Goal: Information Seeking & Learning: Learn about a topic

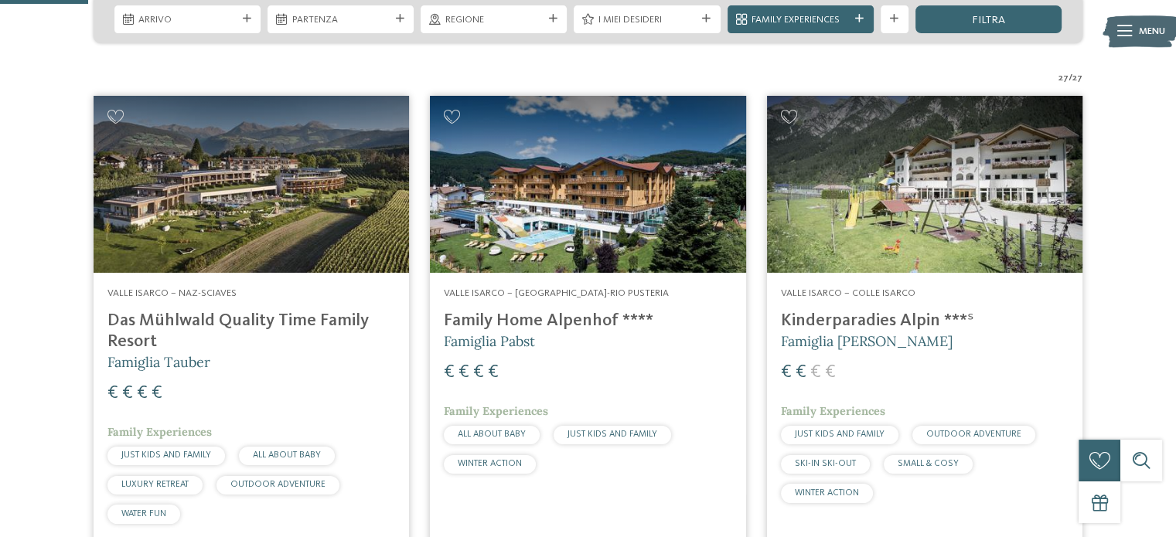
drag, startPoint x: 0, startPoint y: 146, endPoint x: 1080, endPoint y: 204, distance: 1081.5
click at [1080, 204] on img at bounding box center [924, 185] width 315 height 178
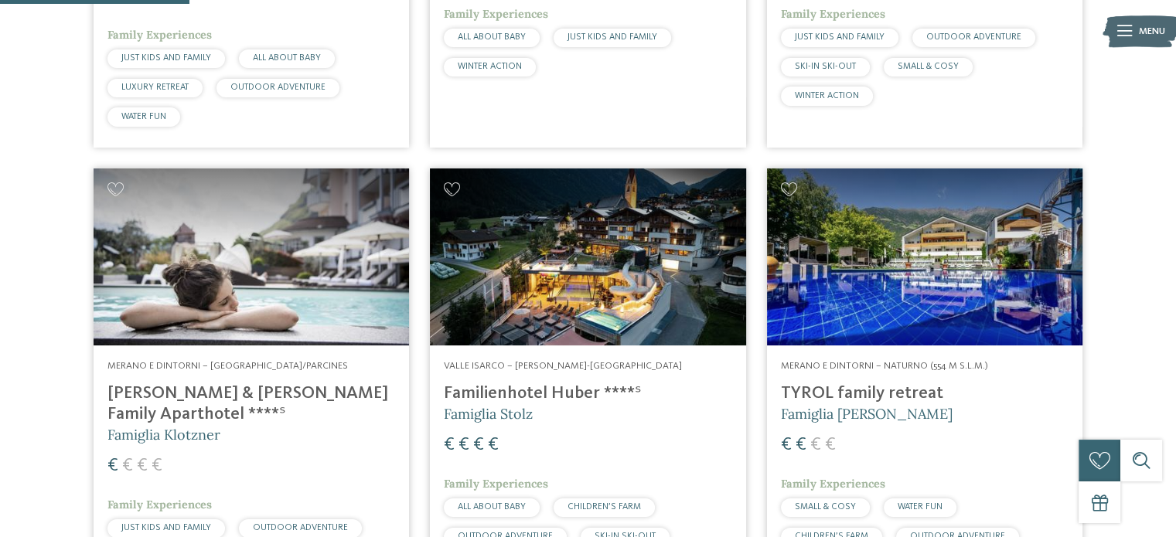
scroll to position [850, 0]
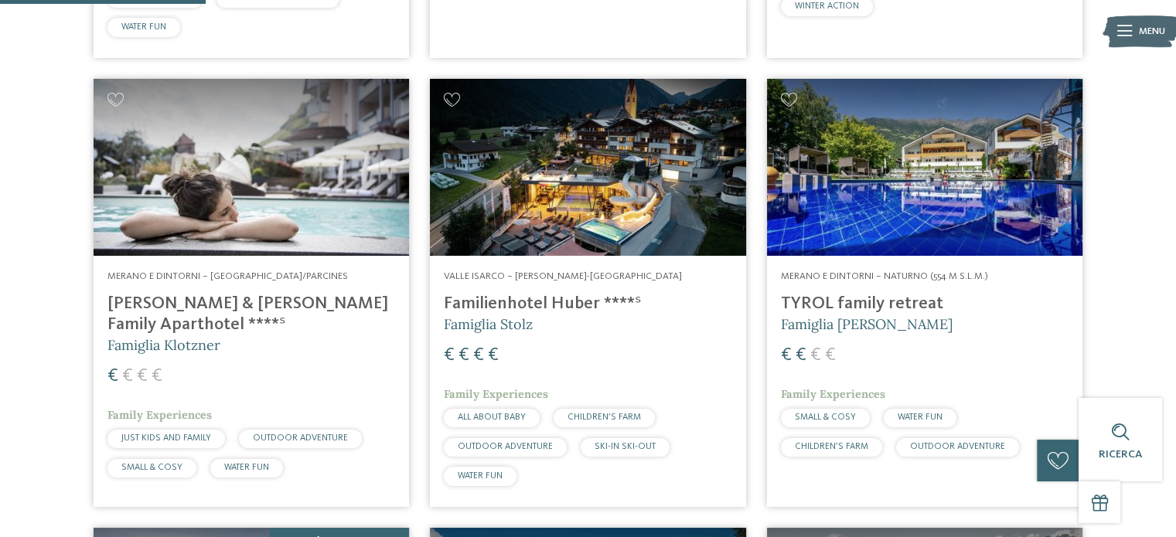
click at [868, 296] on h4 "TYROL family retreat" at bounding box center [925, 304] width 288 height 21
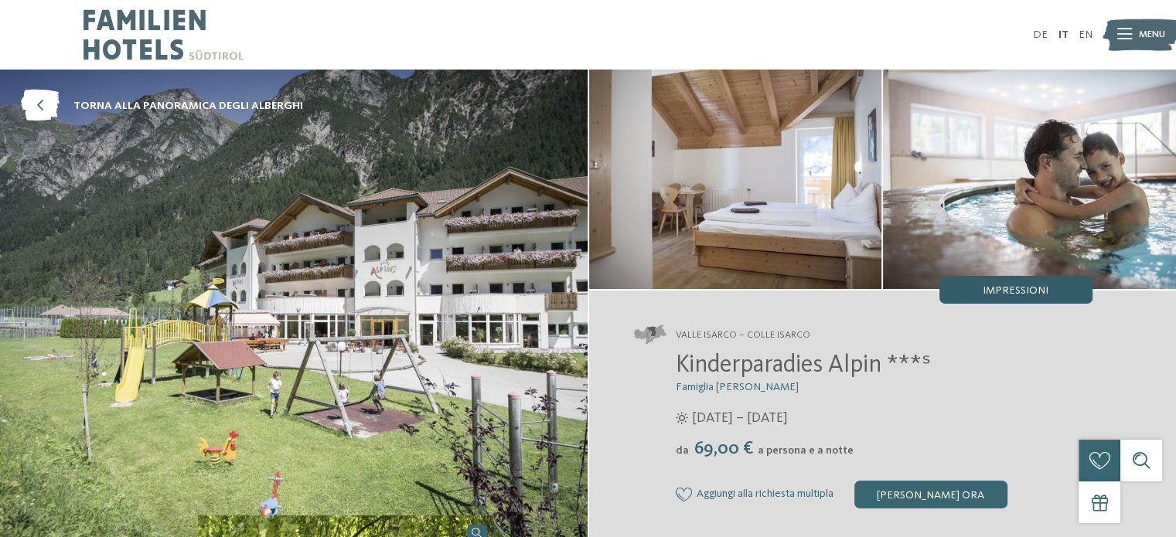
click at [1002, 295] on span "Impressioni" at bounding box center [1016, 290] width 66 height 11
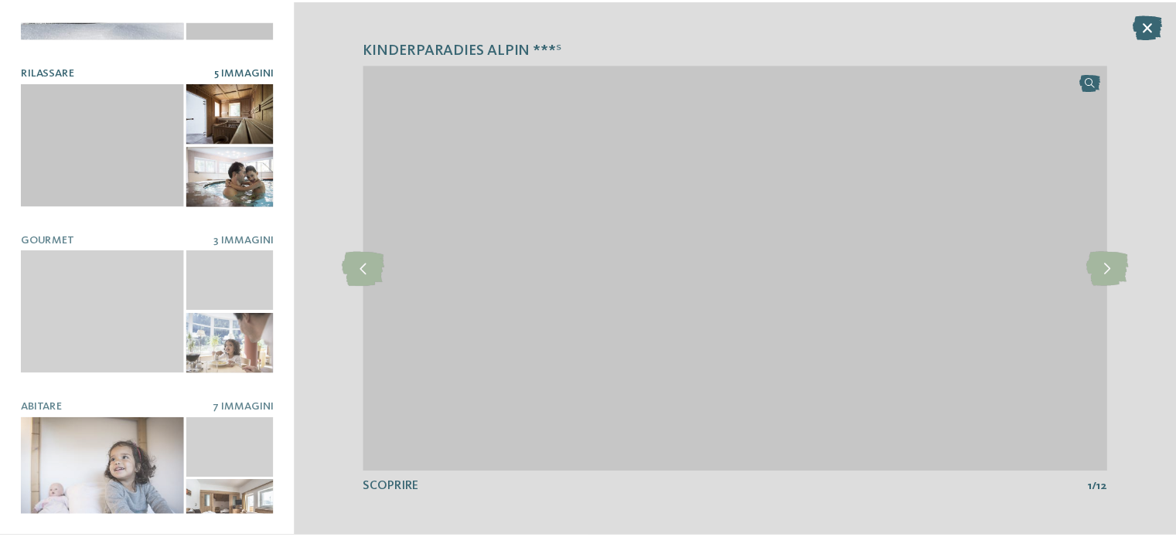
scroll to position [133, 0]
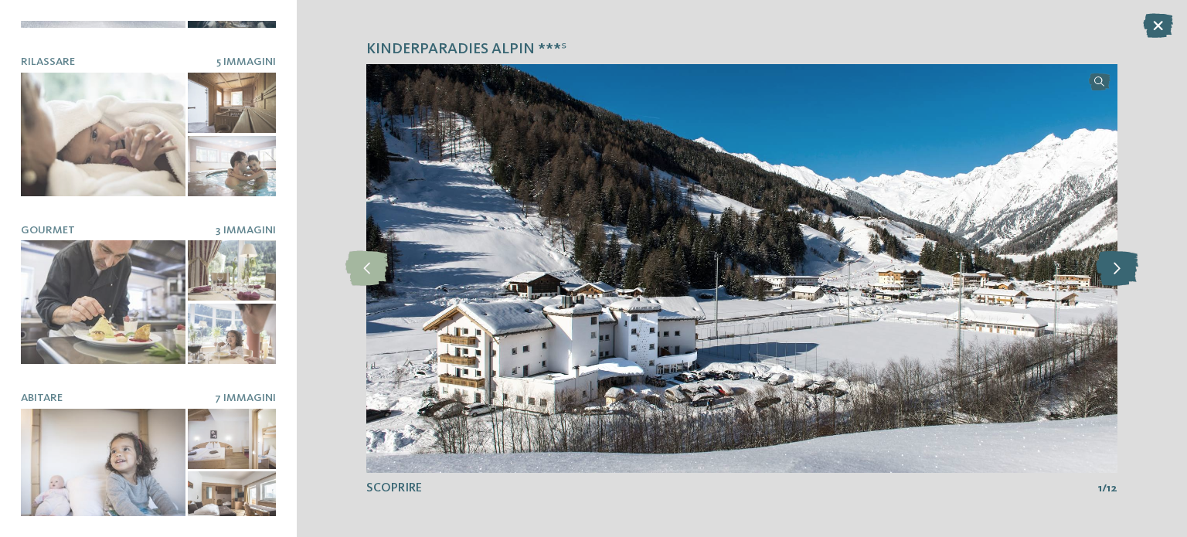
click at [1122, 261] on icon at bounding box center [1117, 268] width 43 height 35
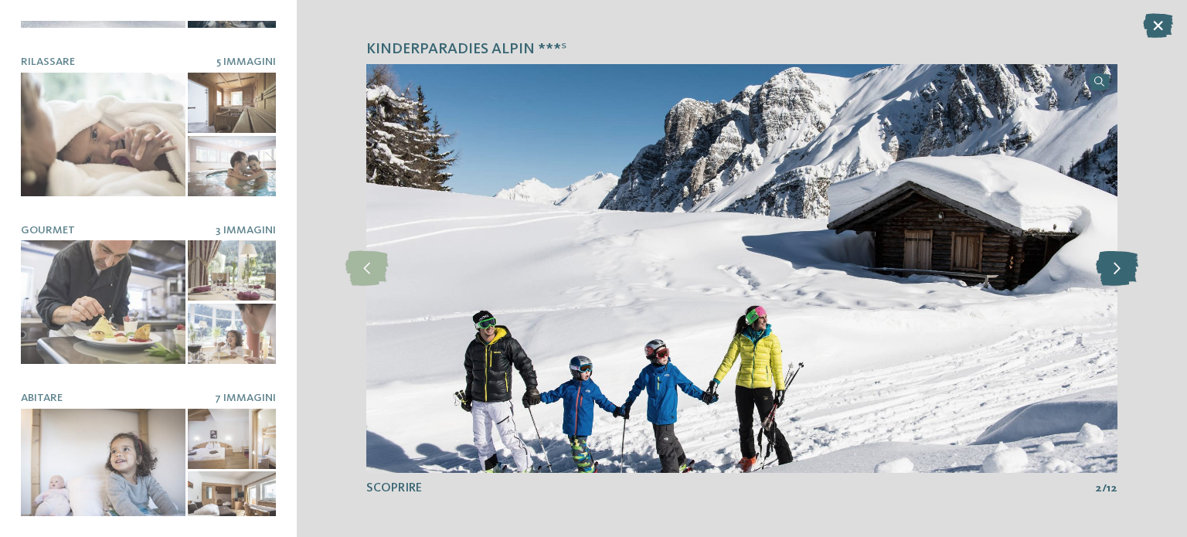
click at [1122, 261] on icon at bounding box center [1117, 268] width 43 height 35
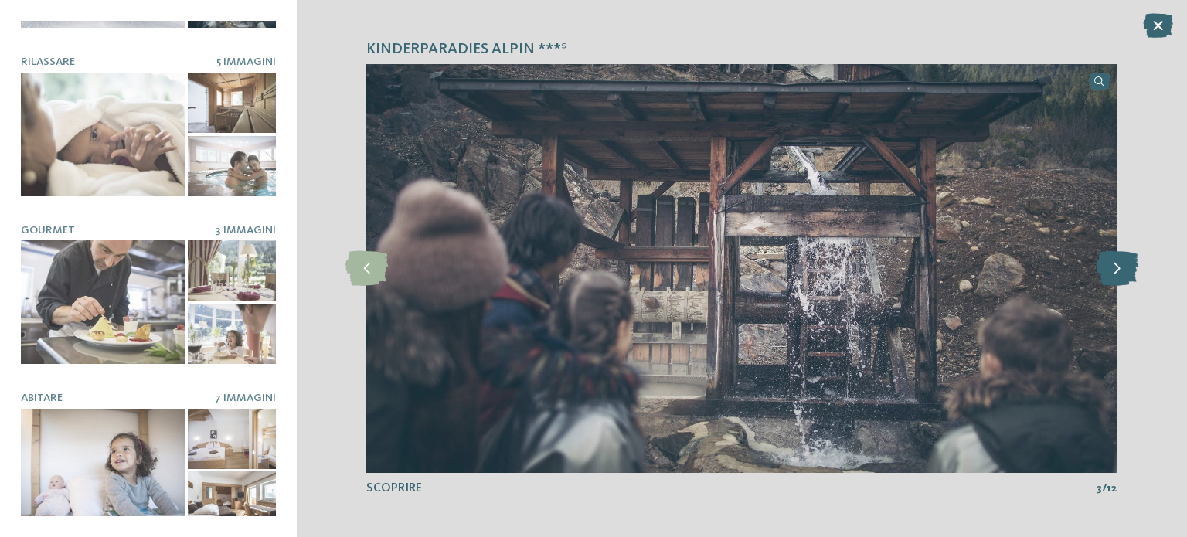
click at [1122, 261] on icon at bounding box center [1117, 268] width 43 height 35
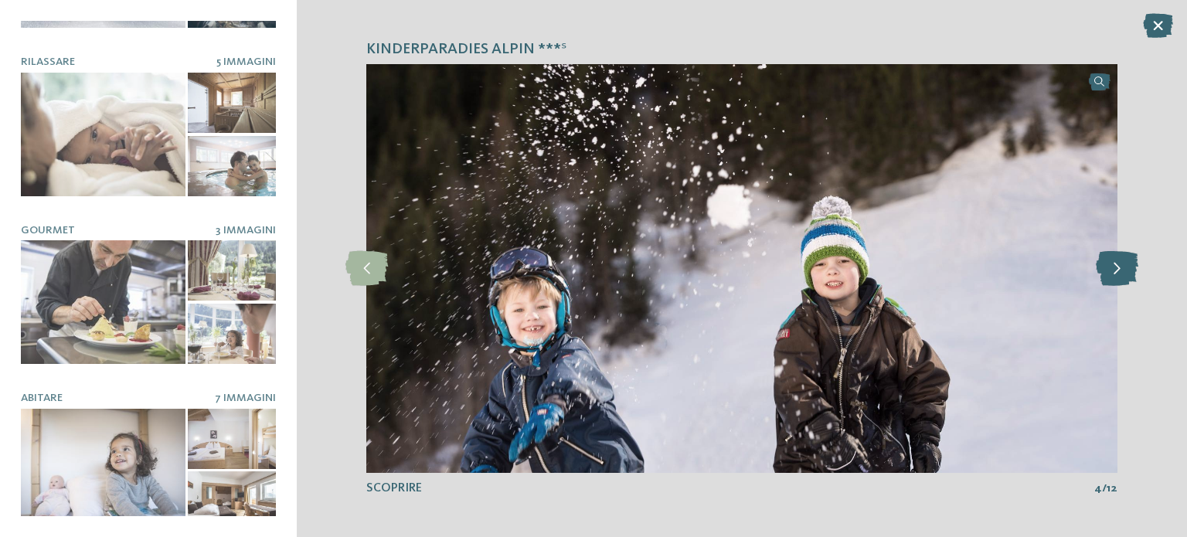
click at [1122, 261] on icon at bounding box center [1117, 268] width 43 height 35
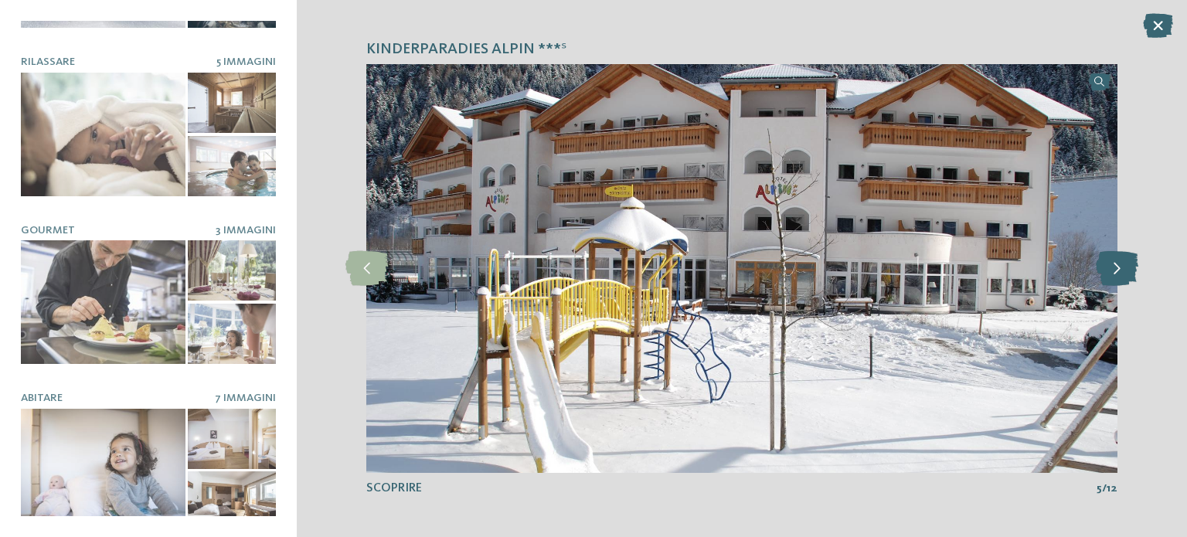
click at [1122, 261] on icon at bounding box center [1117, 268] width 43 height 35
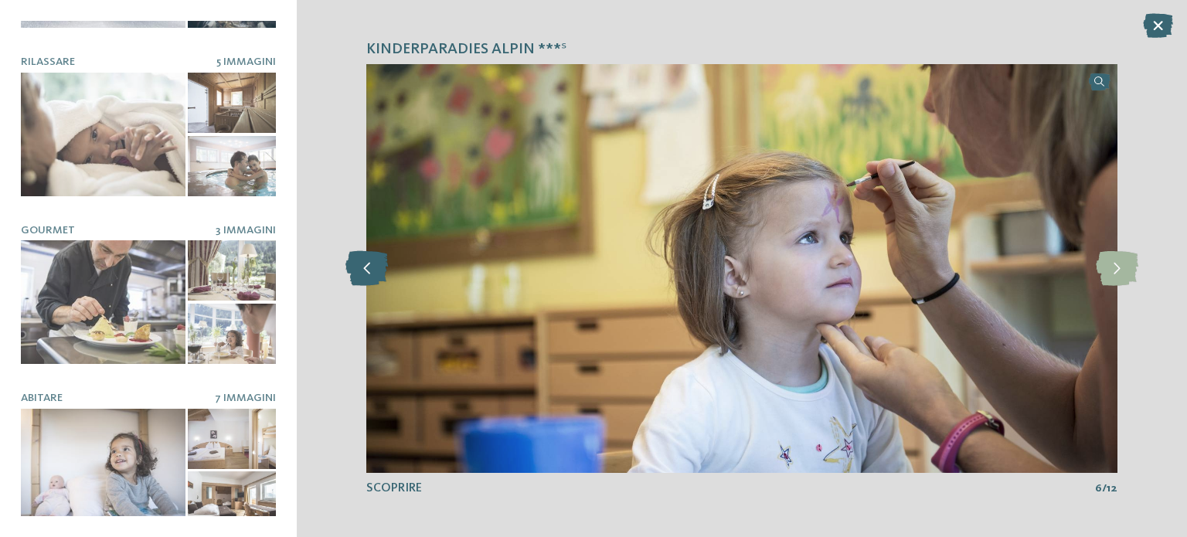
click at [383, 260] on icon at bounding box center [367, 268] width 43 height 35
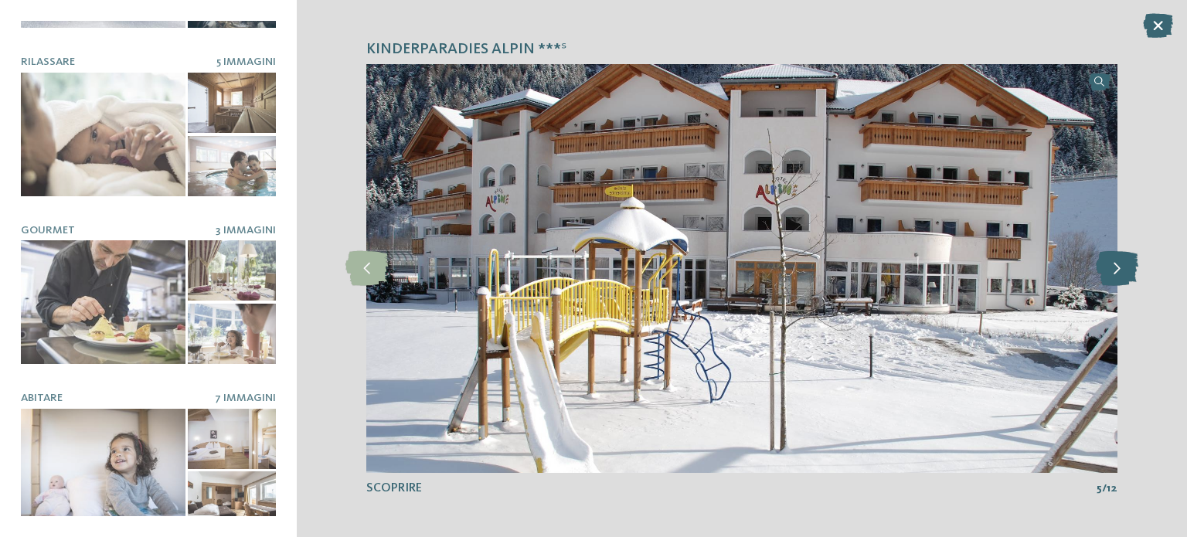
click at [1114, 263] on icon at bounding box center [1117, 268] width 43 height 35
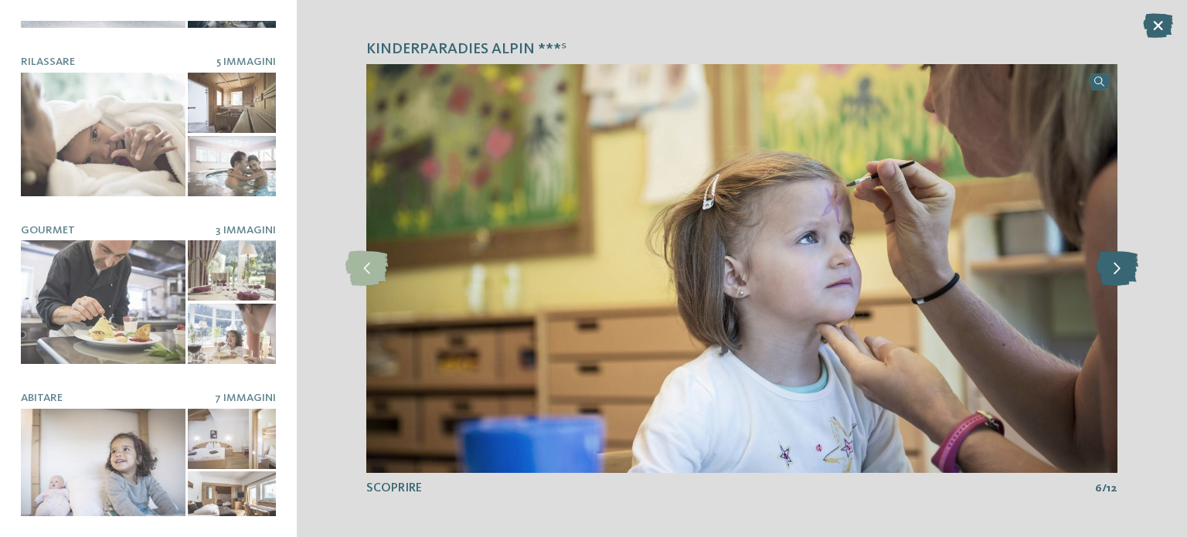
click at [1114, 263] on icon at bounding box center [1117, 268] width 43 height 35
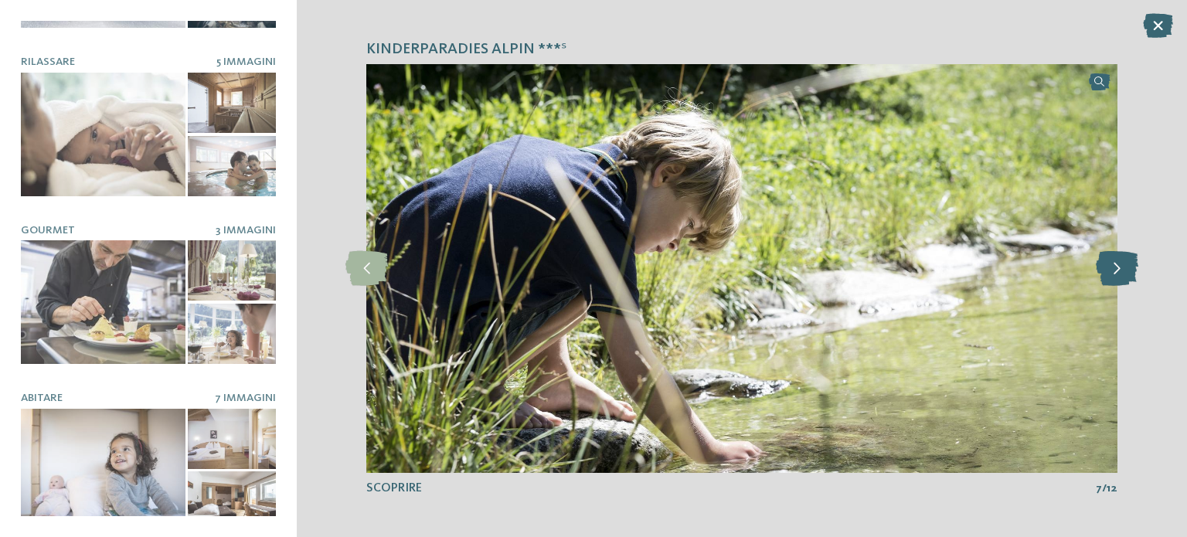
click at [1114, 263] on icon at bounding box center [1117, 268] width 43 height 35
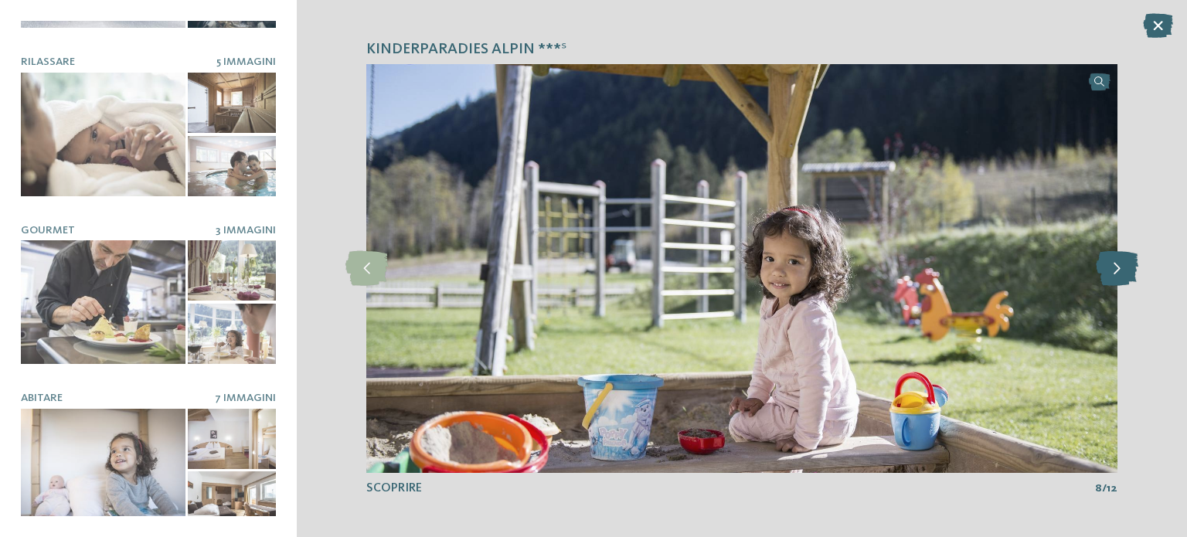
click at [1114, 263] on icon at bounding box center [1117, 268] width 43 height 35
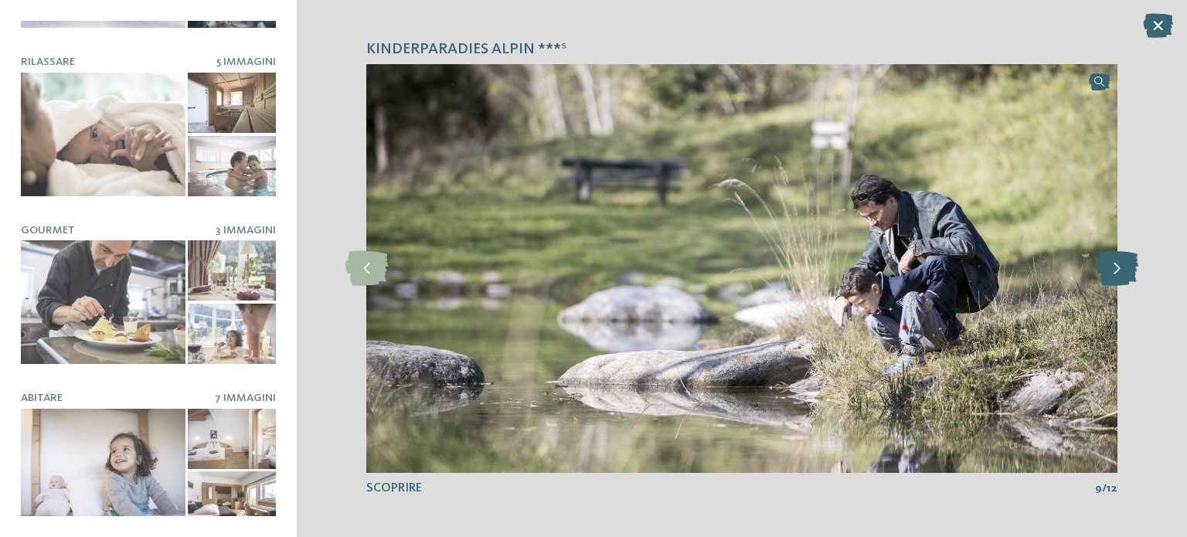
click at [1114, 263] on icon at bounding box center [1117, 268] width 43 height 35
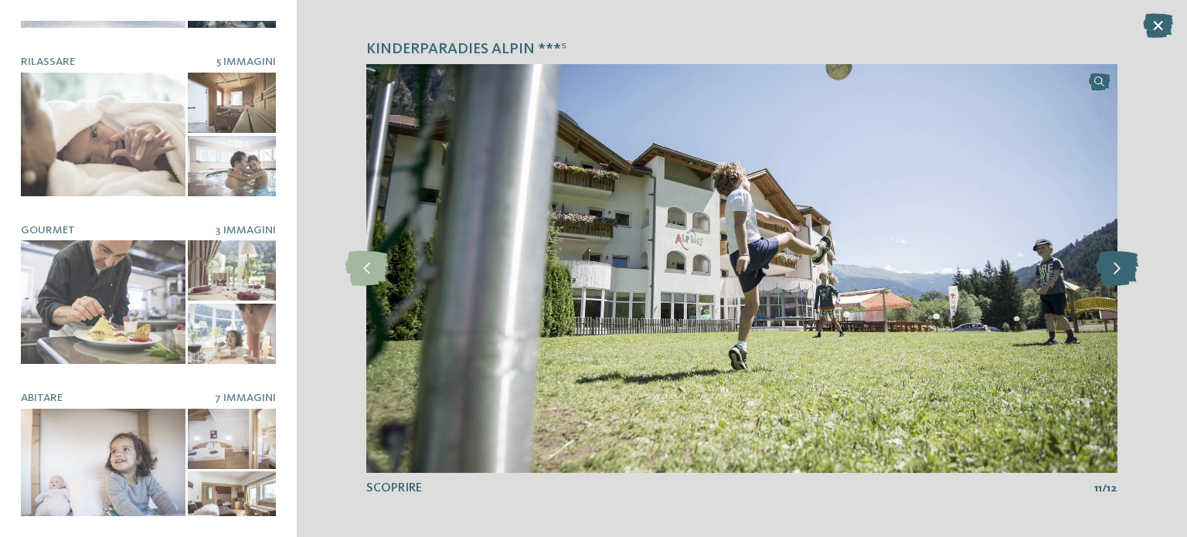
click at [1114, 263] on icon at bounding box center [1117, 268] width 43 height 35
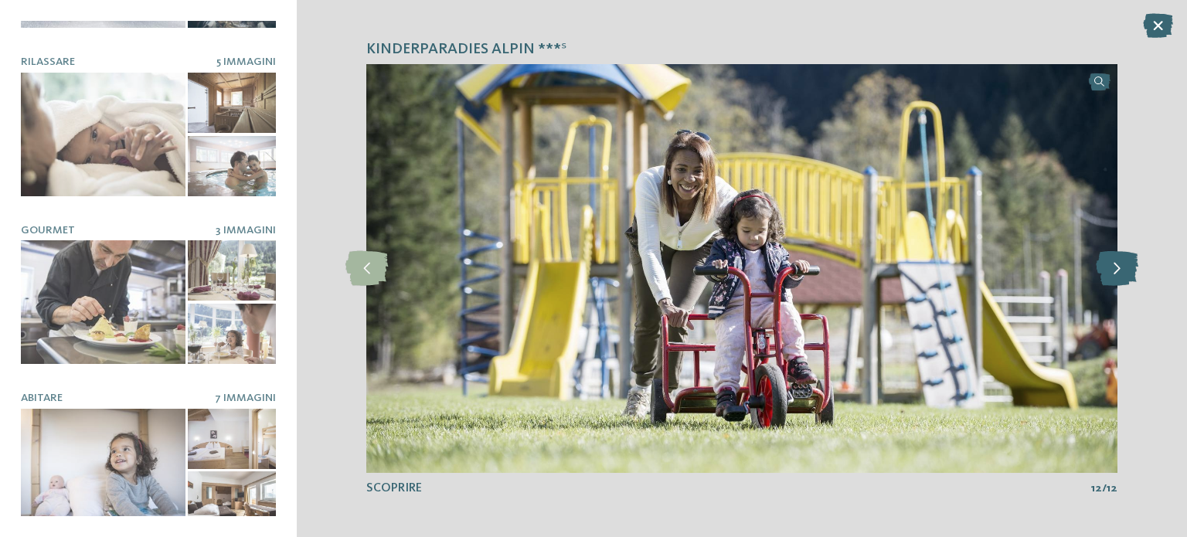
click at [1114, 263] on icon at bounding box center [1117, 268] width 43 height 35
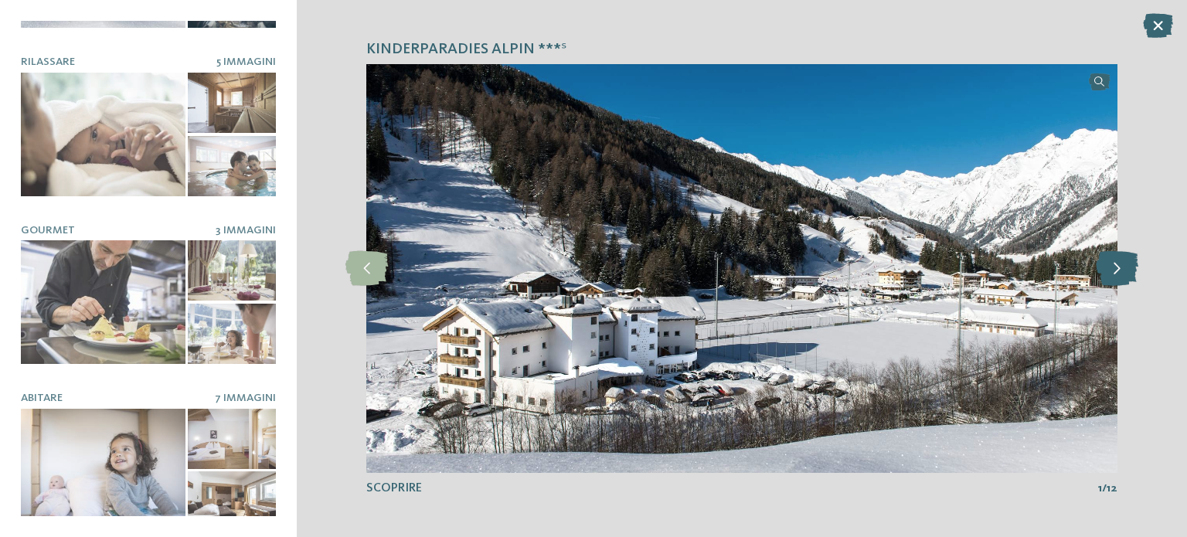
click at [1114, 263] on icon at bounding box center [1117, 268] width 43 height 35
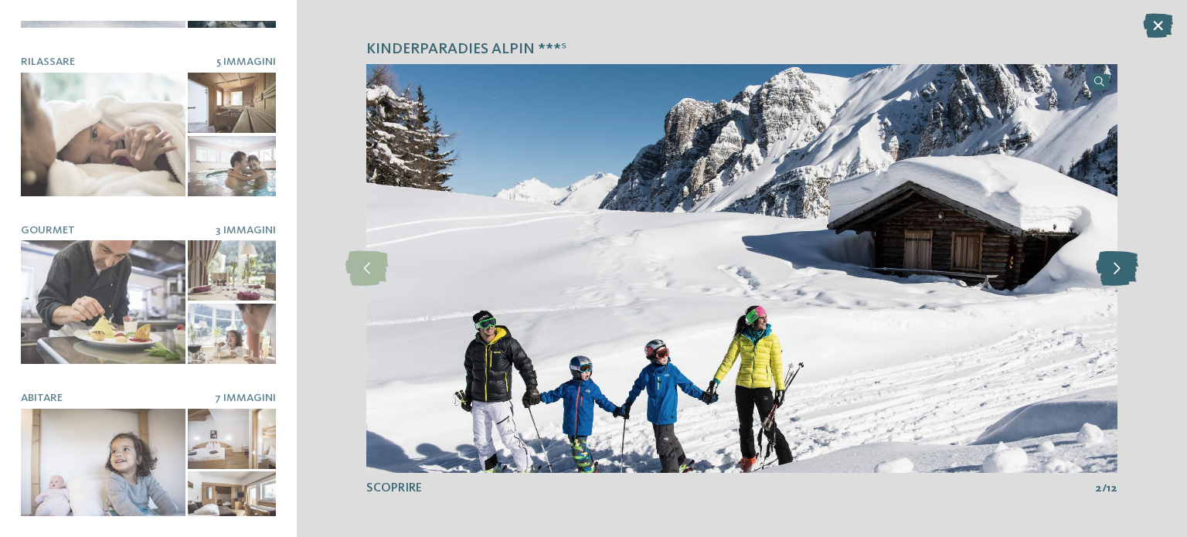
click at [1114, 263] on icon at bounding box center [1117, 268] width 43 height 35
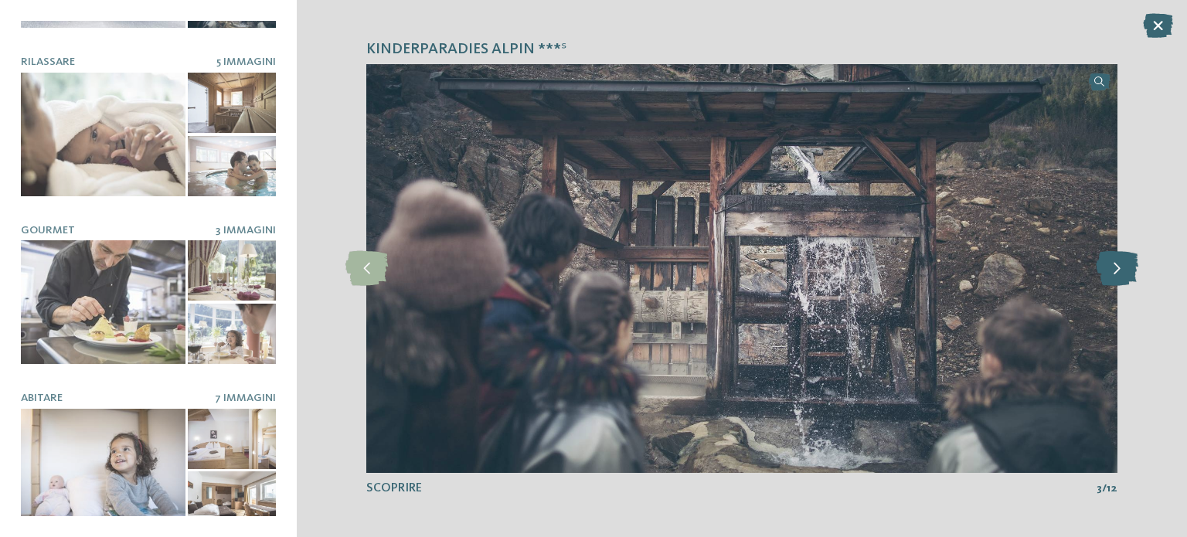
click at [1114, 263] on icon at bounding box center [1117, 268] width 43 height 35
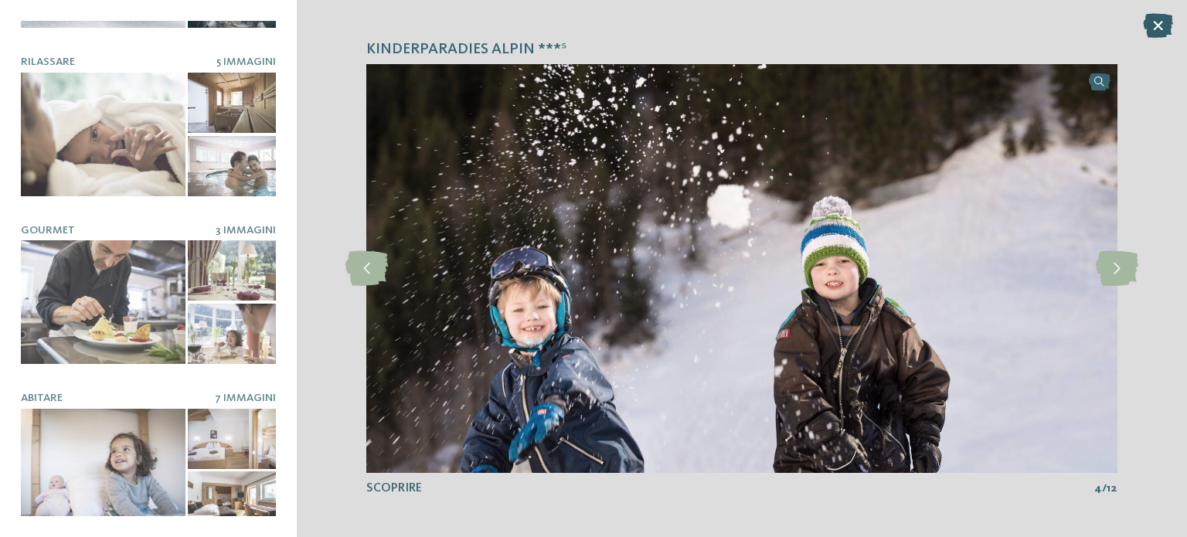
click at [1153, 31] on icon at bounding box center [1158, 25] width 30 height 25
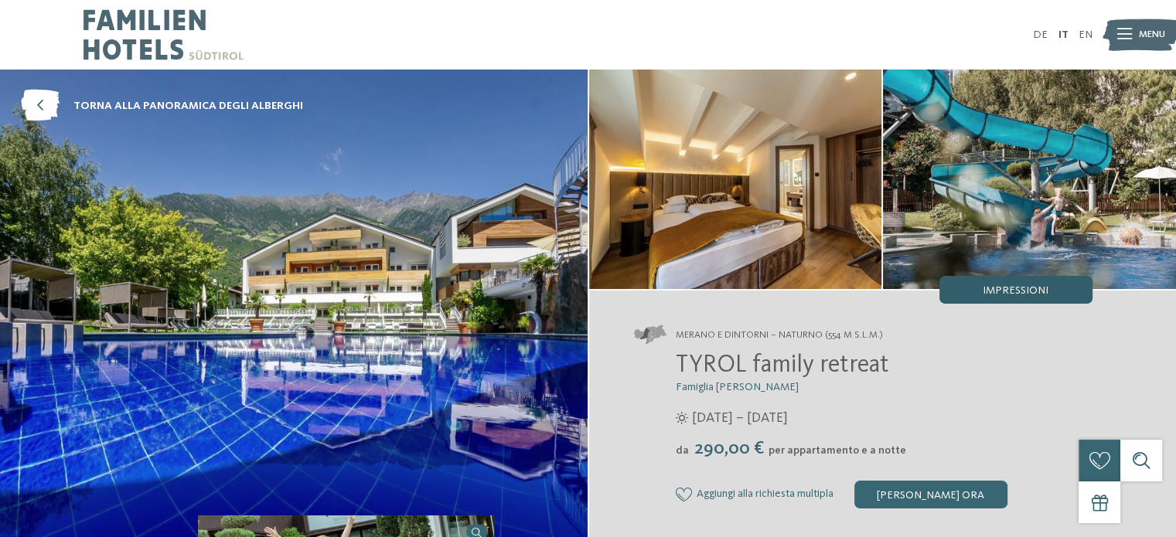
click at [1006, 285] on span "Impressioni" at bounding box center [1016, 290] width 66 height 11
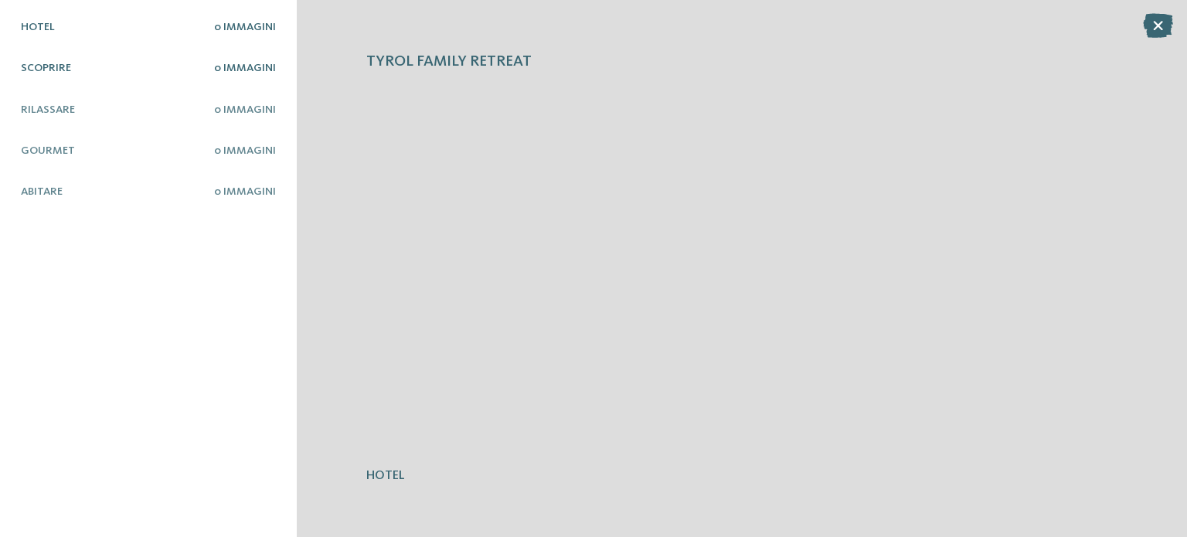
click at [50, 64] on span "Scoprire" at bounding box center [46, 68] width 50 height 11
click at [31, 108] on span "Rilassare" at bounding box center [48, 109] width 54 height 11
click at [1162, 31] on icon at bounding box center [1158, 25] width 30 height 25
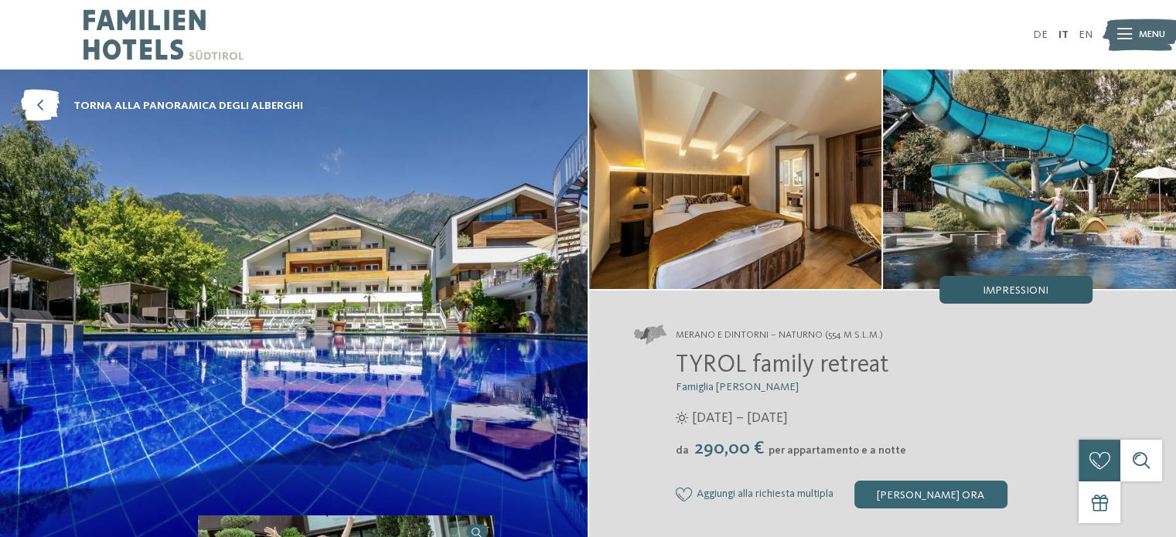
click at [1033, 281] on div "Impressioni" at bounding box center [1015, 290] width 153 height 28
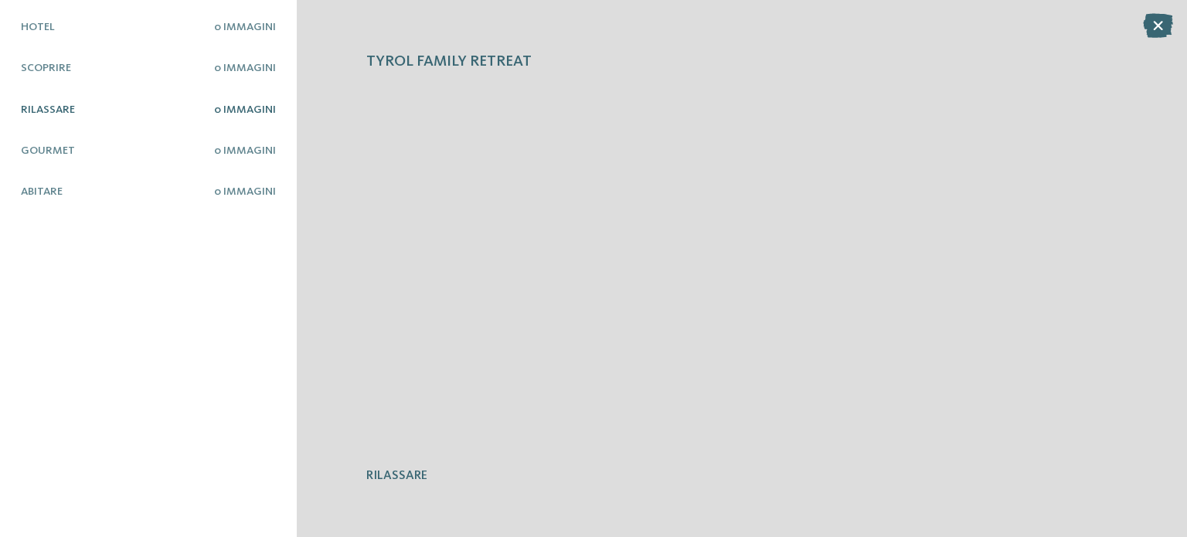
click at [232, 111] on span "0 Immagini" at bounding box center [245, 109] width 62 height 11
click at [241, 158] on div "Hotel 0 Immagini Scoprire 0 Immagini Rilassare" at bounding box center [148, 269] width 255 height 496
click at [385, 465] on article "TYROL family retreat Rilassare /" at bounding box center [741, 269] width 751 height 433
click at [1166, 30] on icon at bounding box center [1158, 25] width 30 height 25
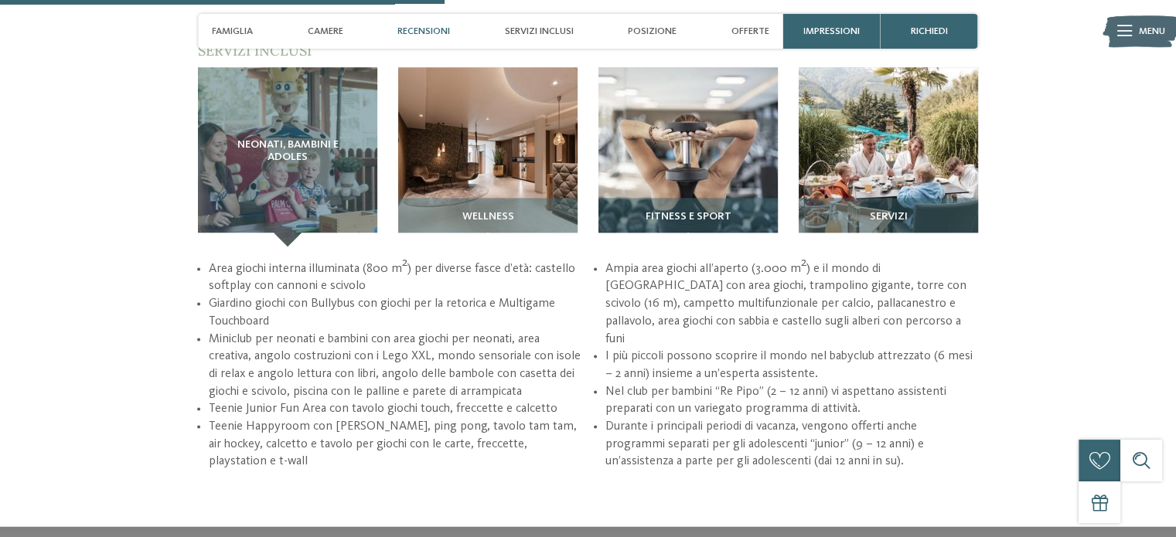
scroll to position [2010, 0]
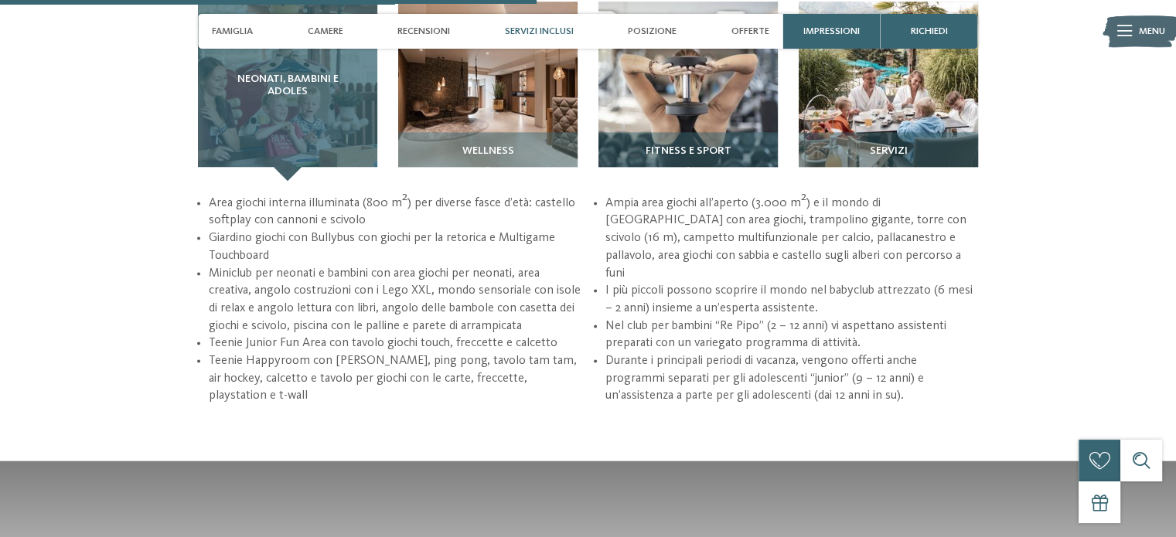
click at [318, 117] on div "Neonati, bambini e adoles" at bounding box center [287, 91] width 179 height 179
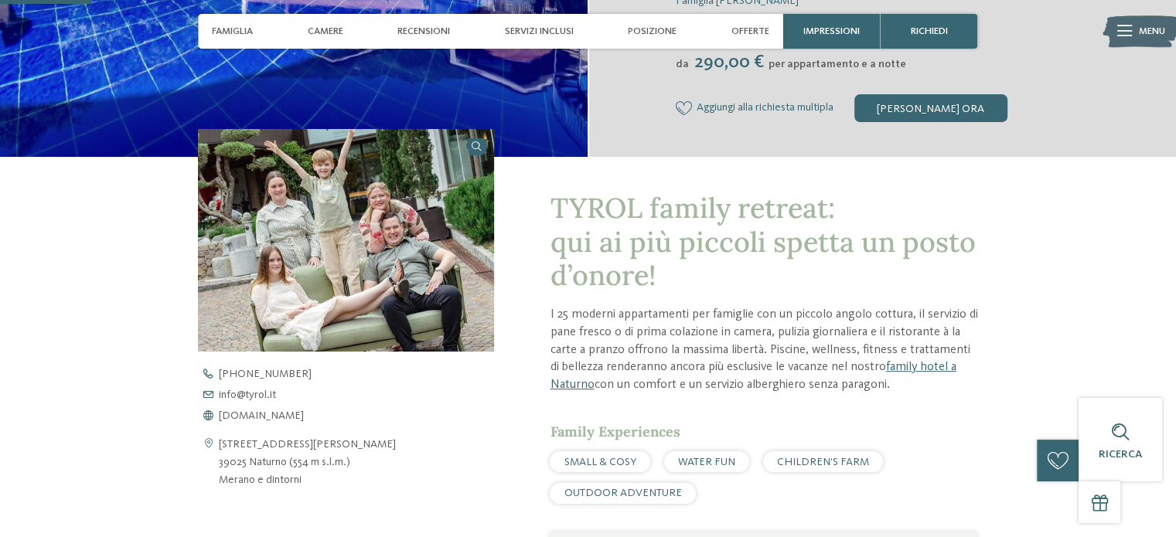
scroll to position [0, 0]
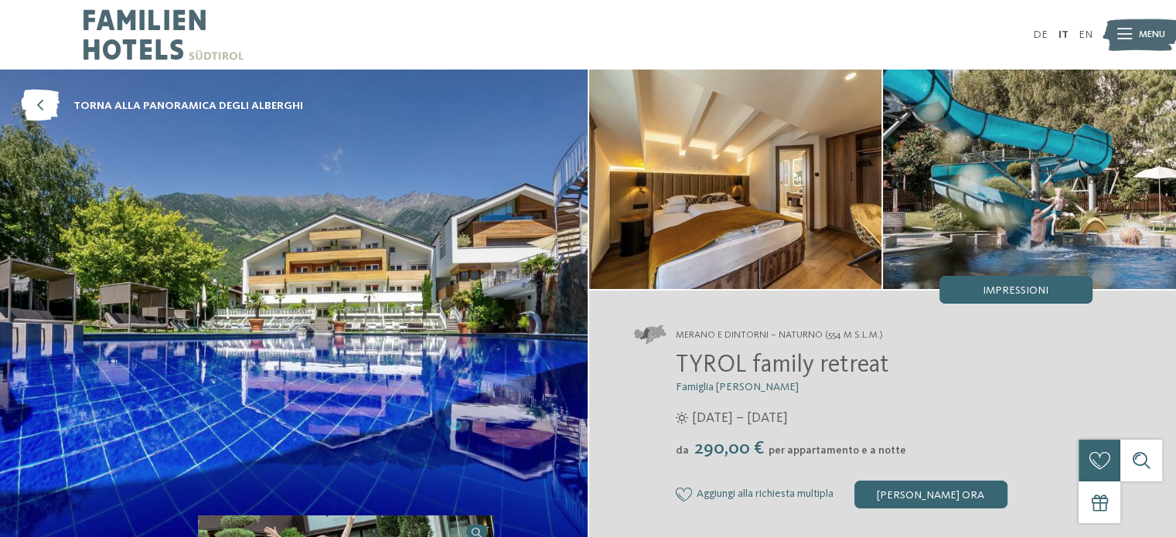
click at [107, 43] on img at bounding box center [163, 35] width 160 height 70
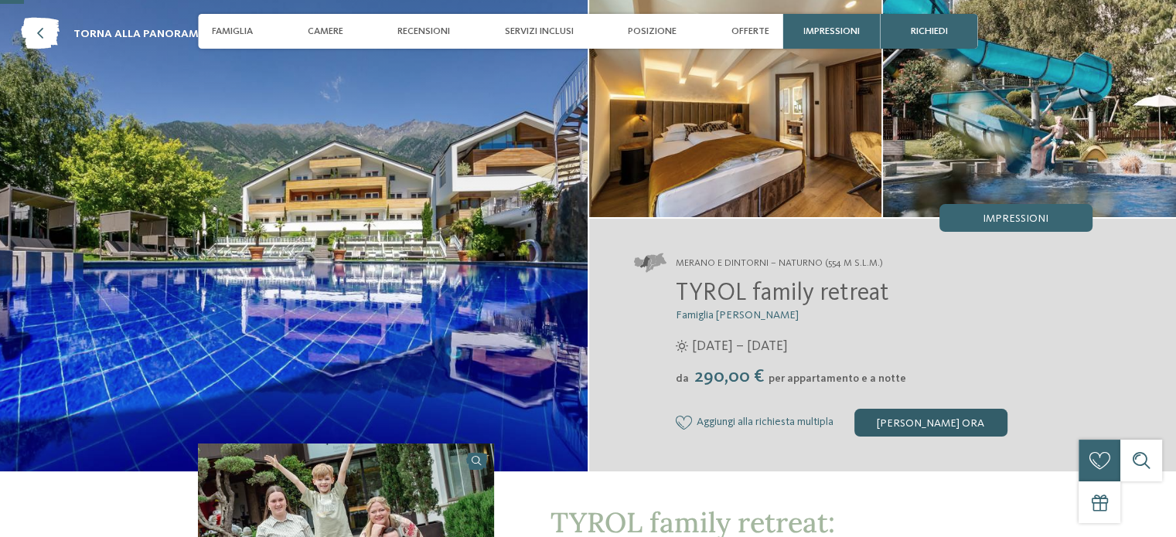
scroll to position [155, 0]
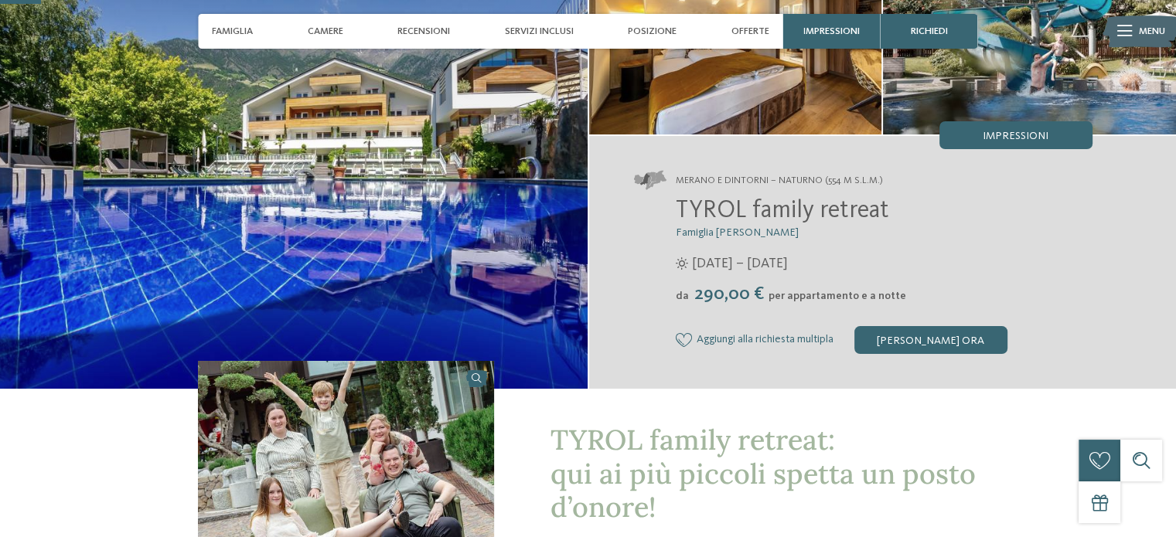
drag, startPoint x: 892, startPoint y: 212, endPoint x: 671, endPoint y: 200, distance: 221.4
click at [671, 200] on div "TYROL family retreat Famiglia Brunner 27/03/2025 – 08/11/2025 da" at bounding box center [863, 275] width 458 height 157
copy span "TYROL family retreat"
